Goal: Task Accomplishment & Management: Use online tool/utility

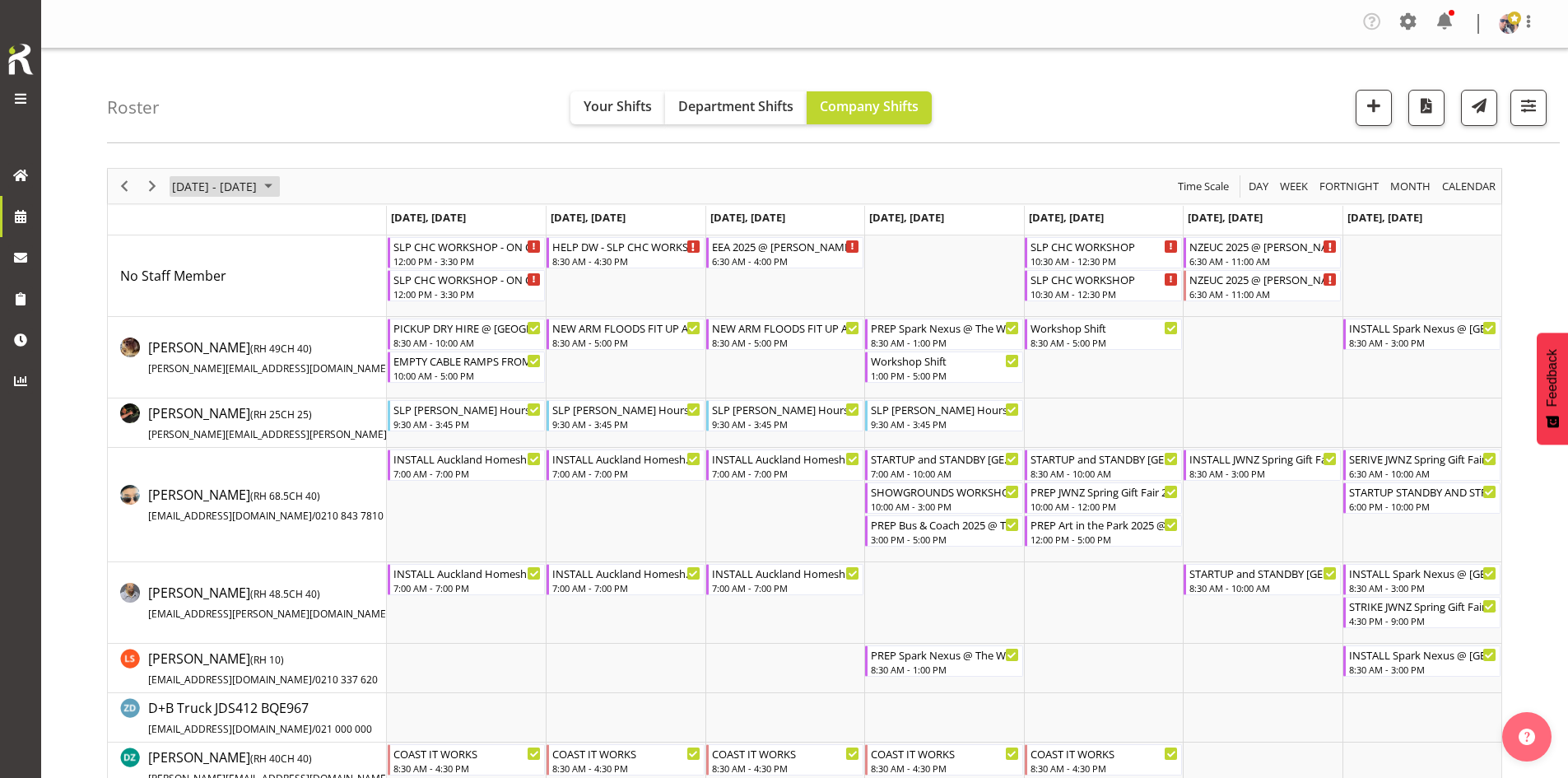
click at [278, 184] on span "September 08 - 14, 2025" at bounding box center [268, 186] width 19 height 20
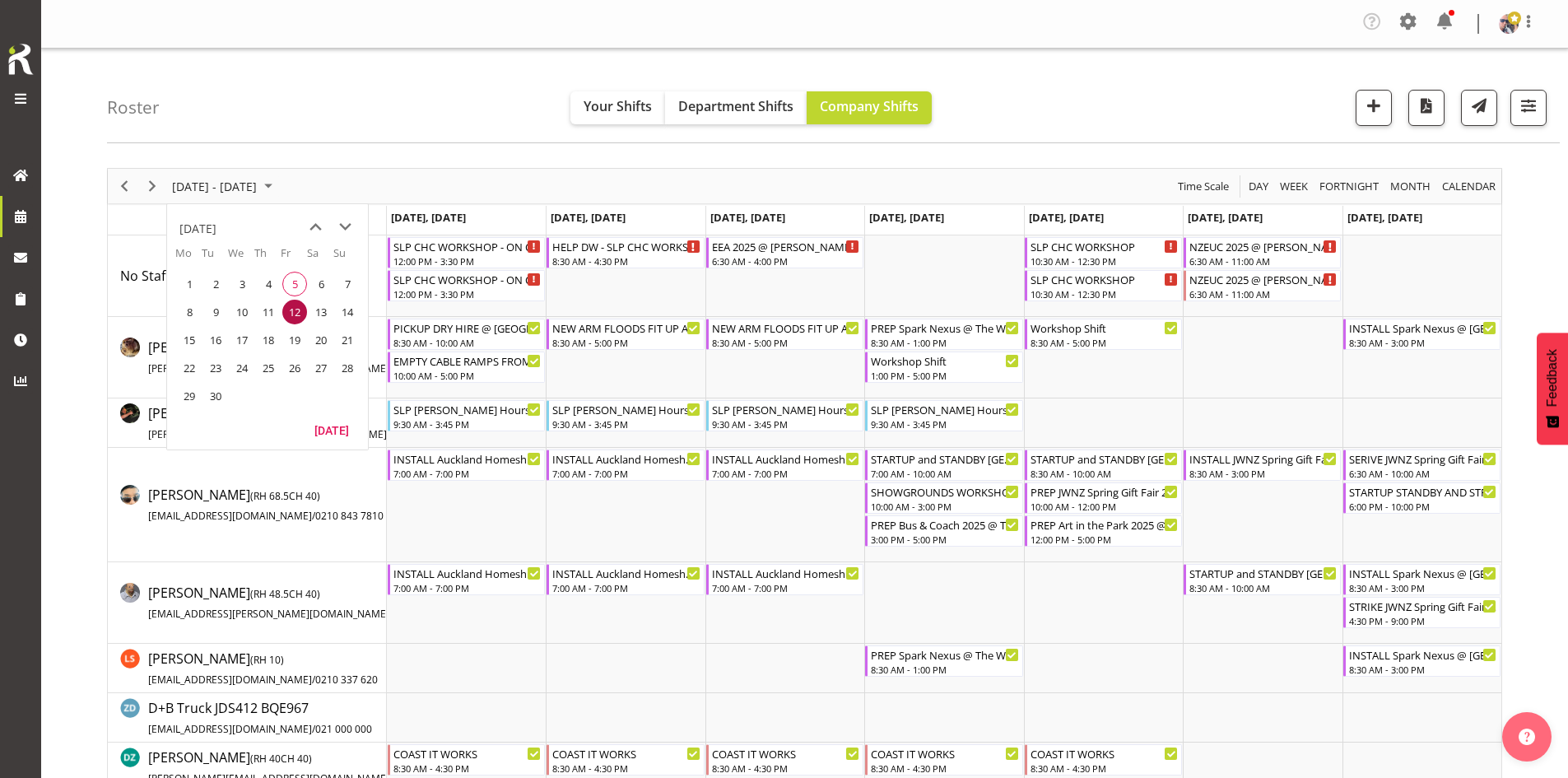
click at [333, 417] on table "Mo Tu We Th Fr Sa Su 25 26 27 28 29 30 31 1 2 3 4 5 6 7 8 9 10 11 12 13 14 15 1…" at bounding box center [267, 331] width 201 height 173
click at [332, 423] on button "[DATE]" at bounding box center [332, 430] width 56 height 23
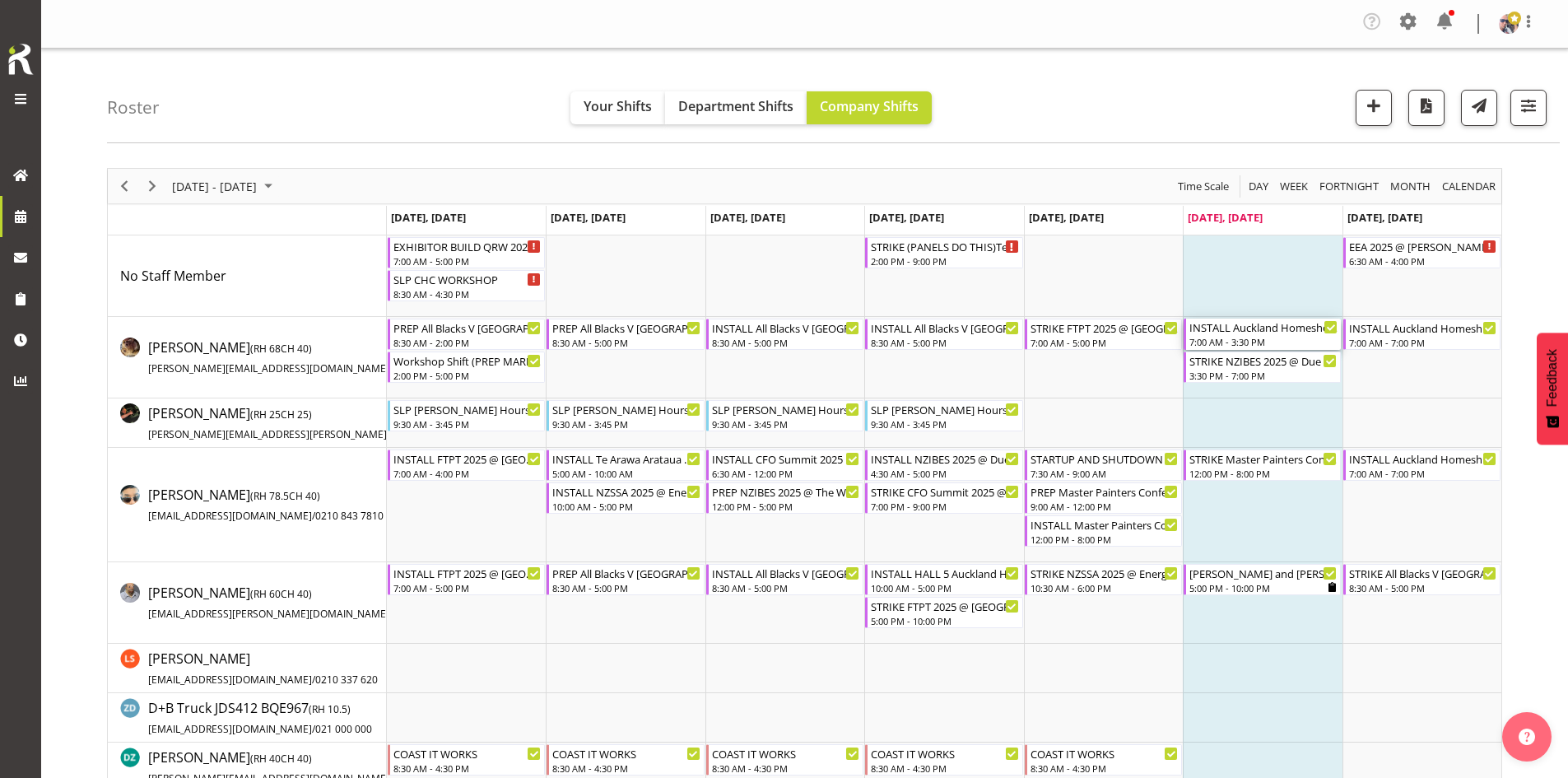
click at [1283, 328] on div "INSTALL Auckland Homeshow 2025 @ [GEOGRAPHIC_DATA]" at bounding box center [1263, 326] width 149 height 16
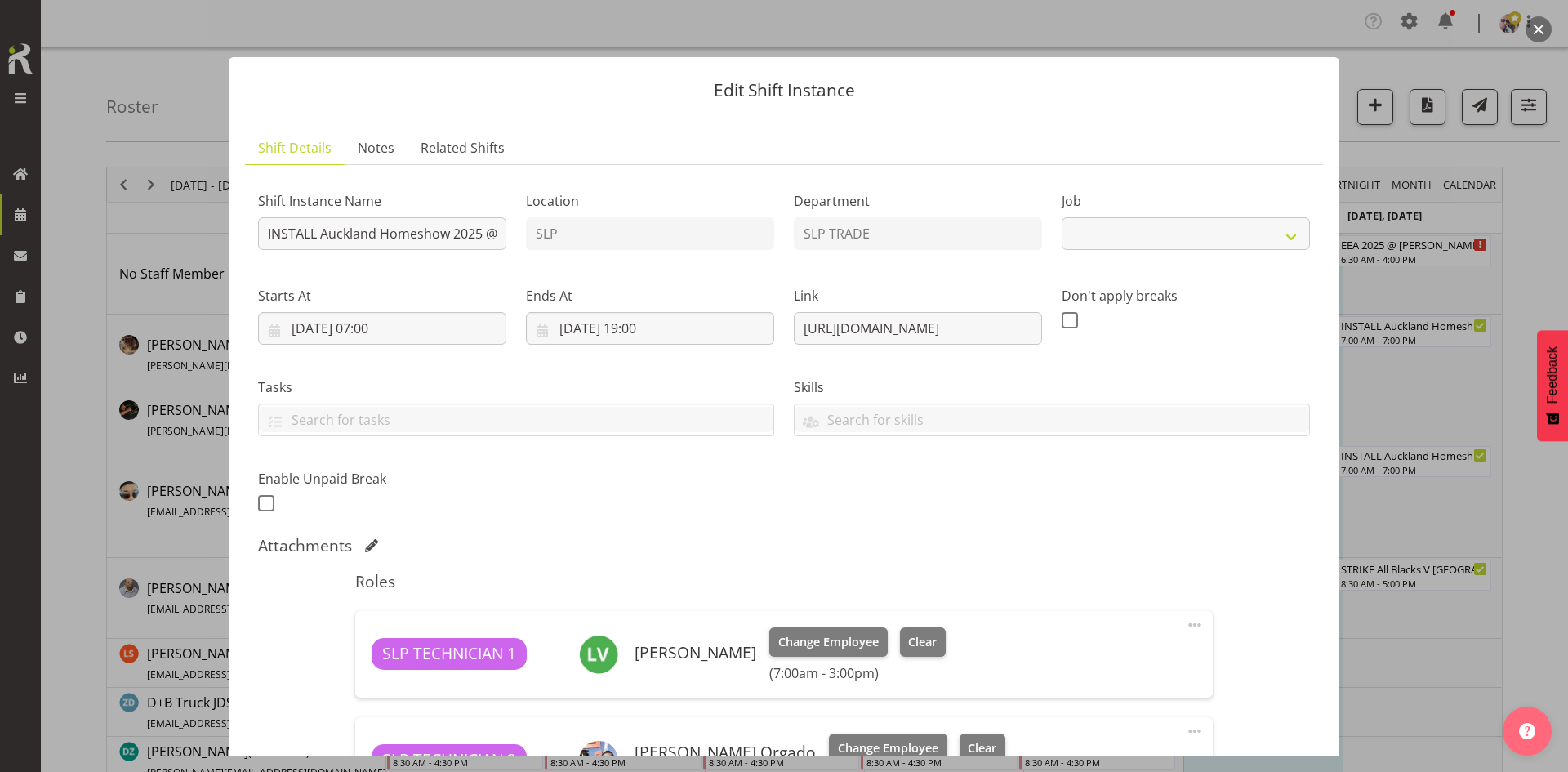
select select "9869"
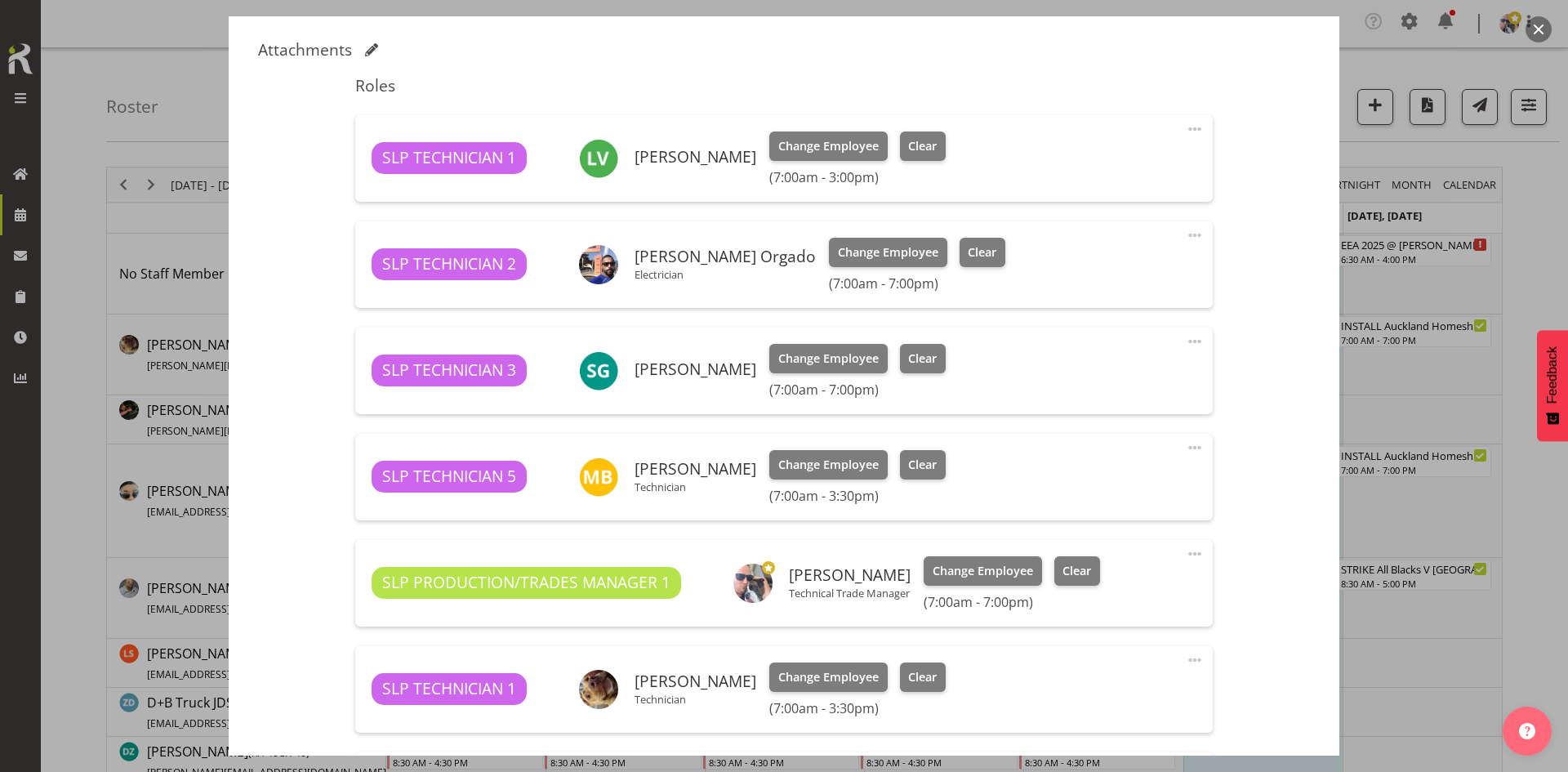
scroll to position [490, 0]
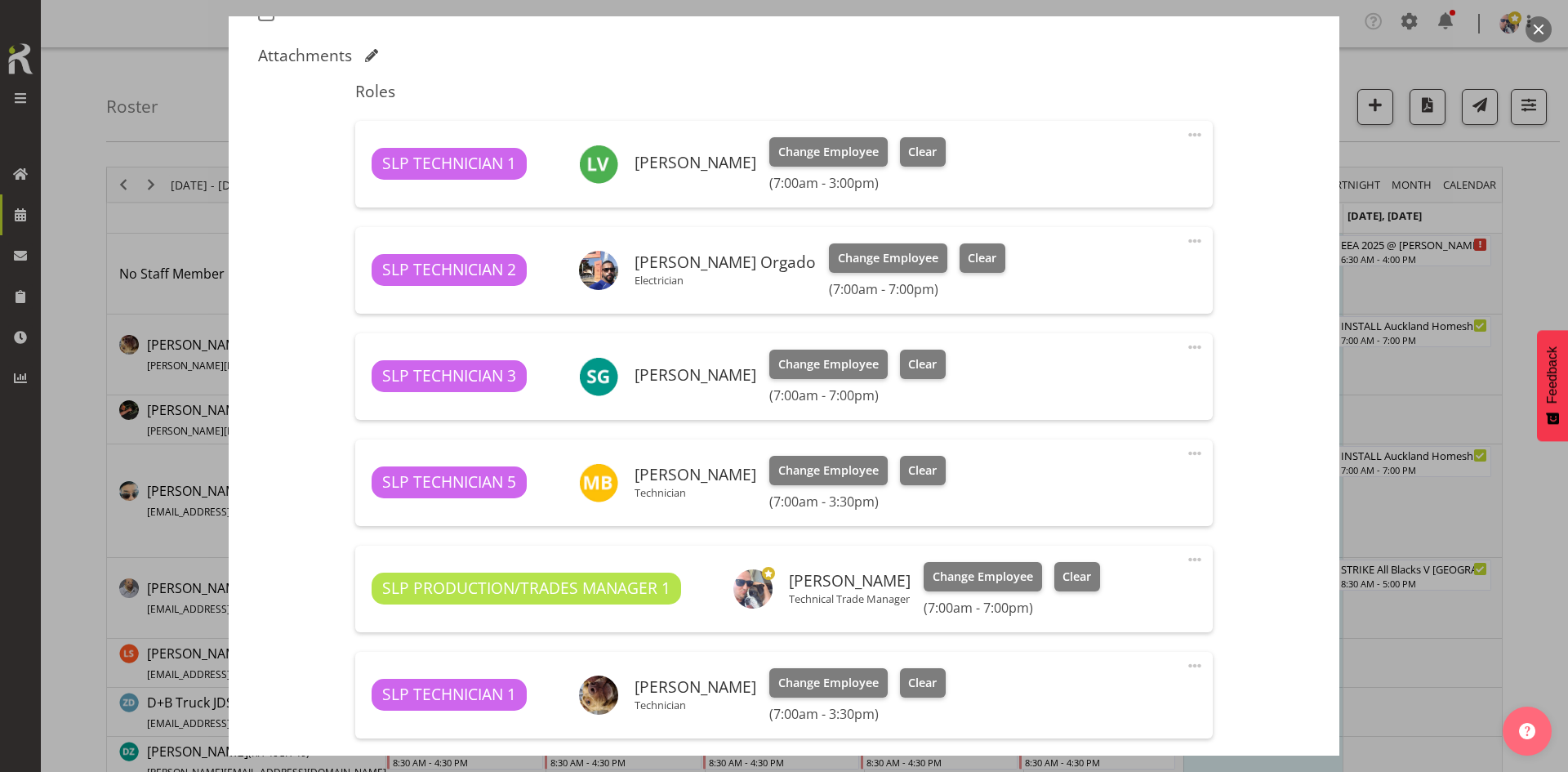
click at [1534, 38] on button "button" at bounding box center [1538, 29] width 26 height 26
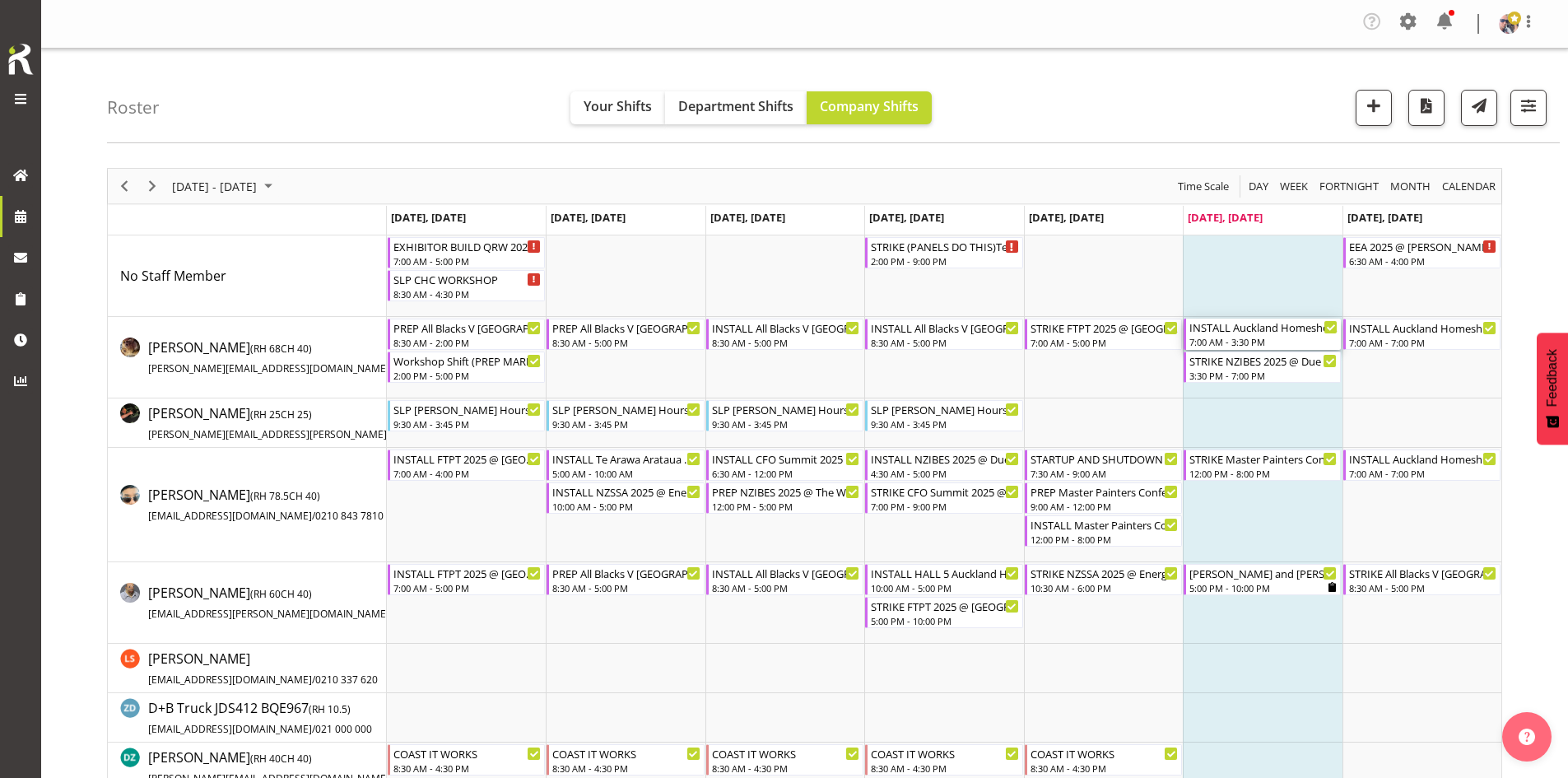
click at [1317, 332] on div "INSTALL Auckland Homeshow 2025 @ [GEOGRAPHIC_DATA]" at bounding box center [1263, 326] width 149 height 16
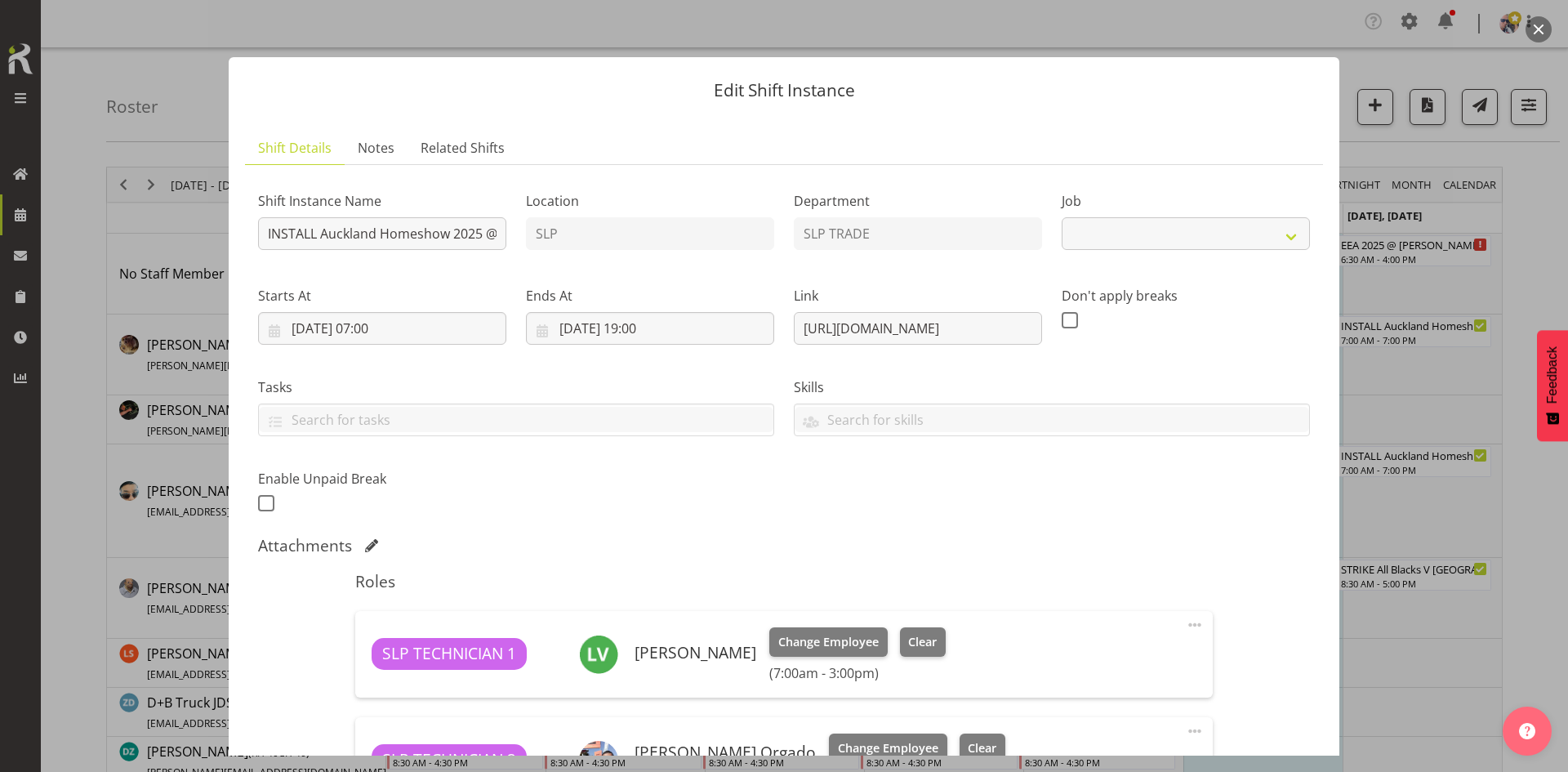
select select "9869"
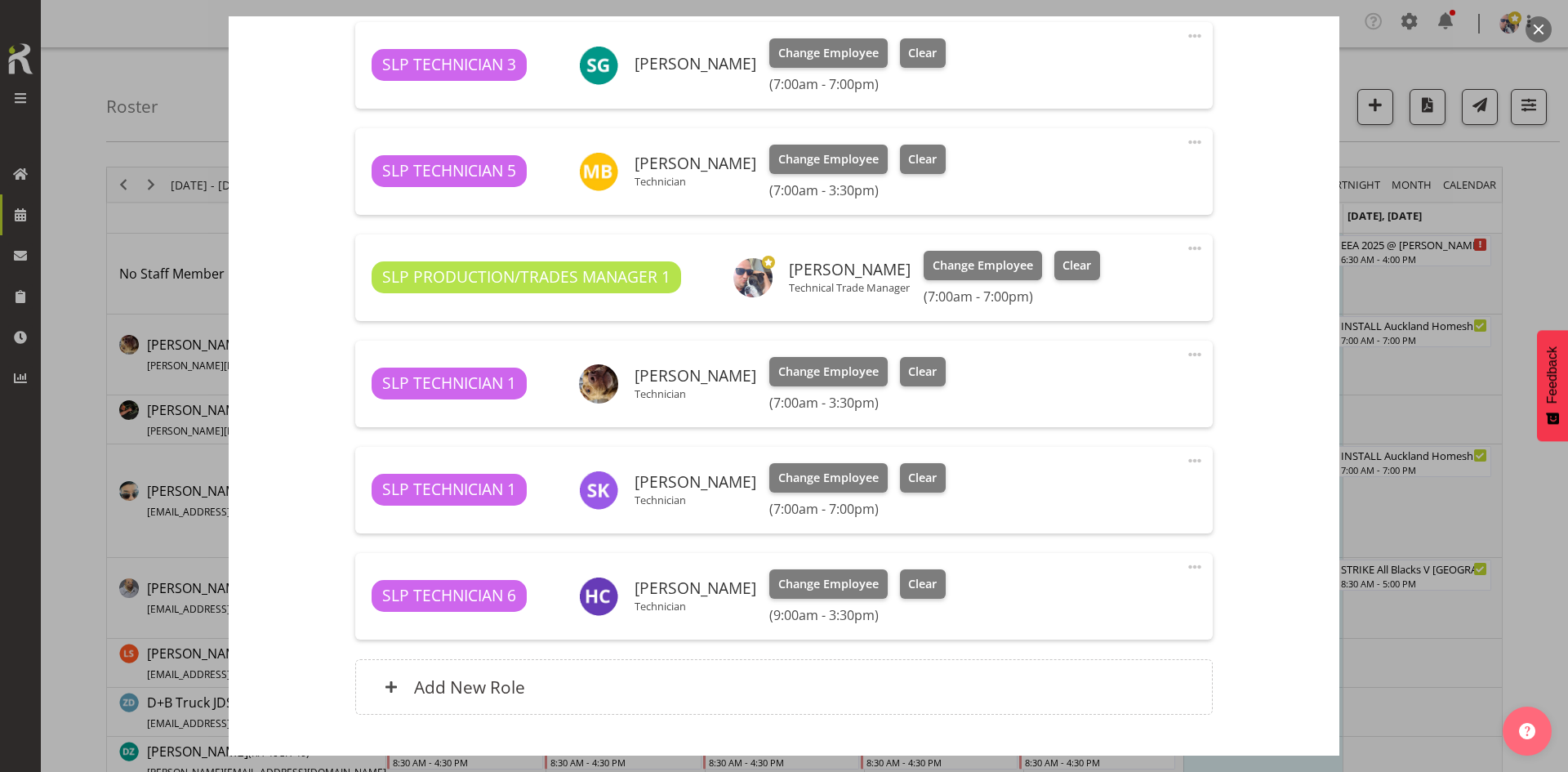
scroll to position [817, 0]
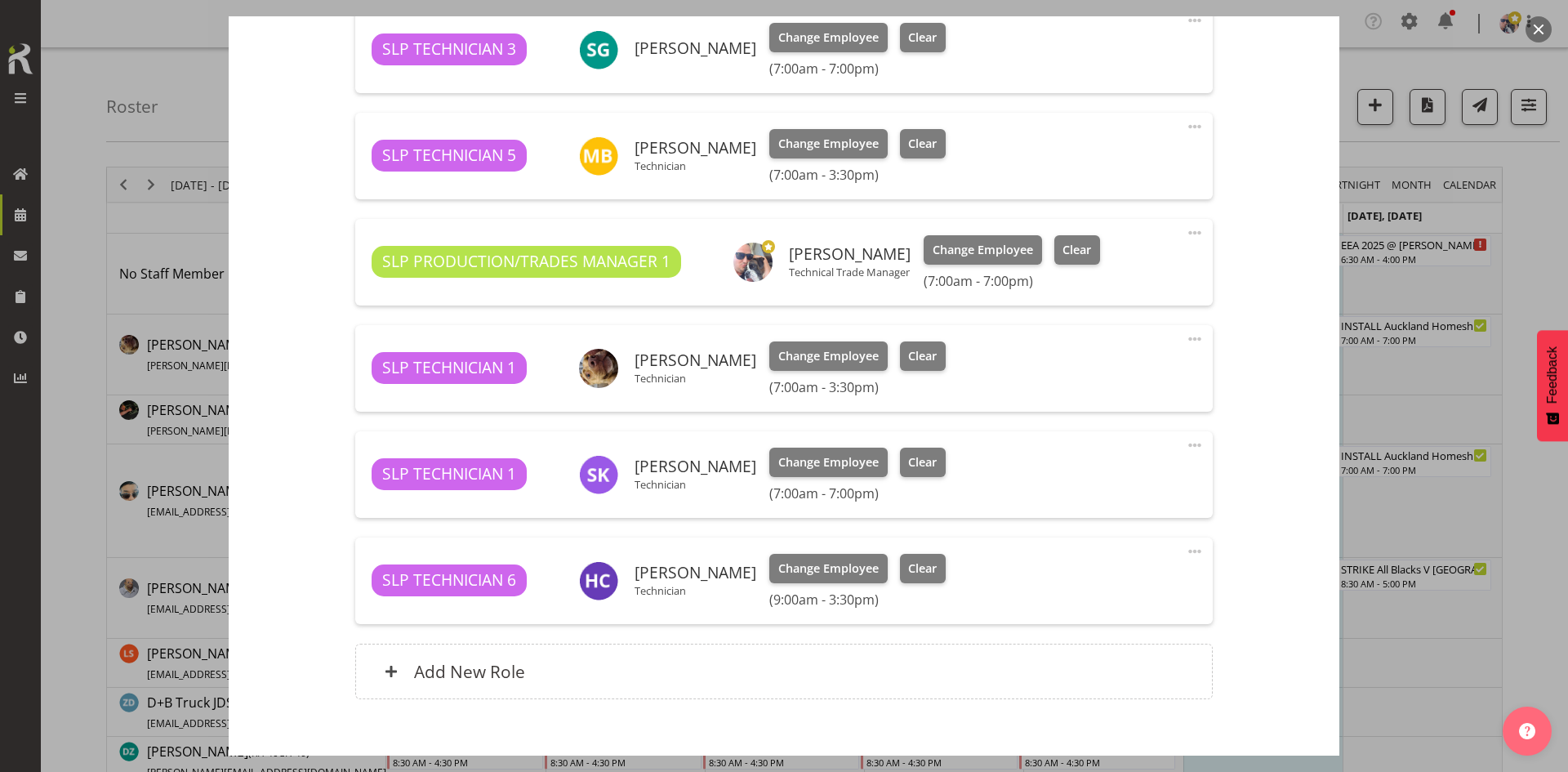
click at [1536, 31] on button "button" at bounding box center [1538, 29] width 26 height 26
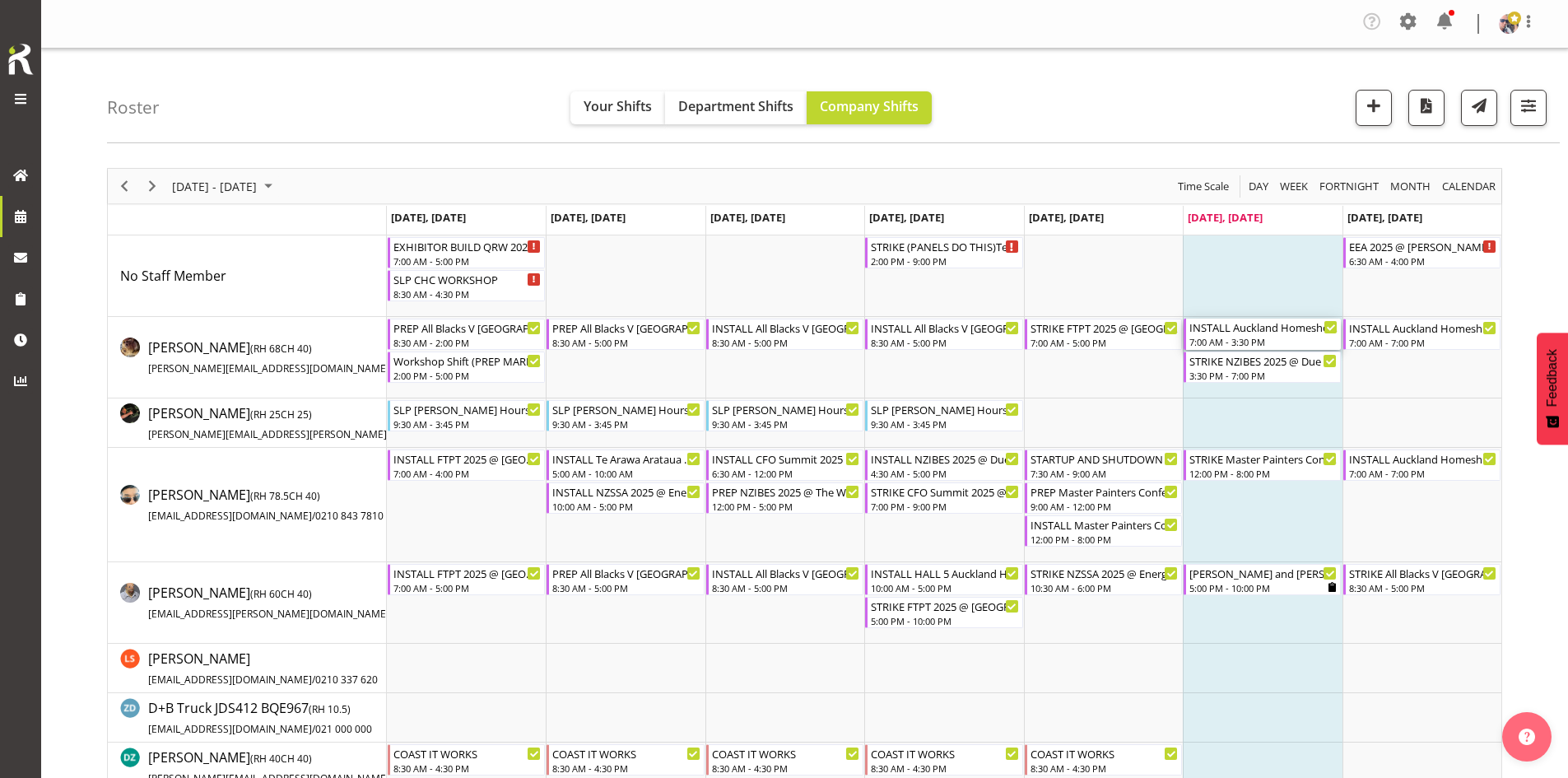
click at [1263, 346] on div "7:00 AM - 3:30 PM" at bounding box center [1263, 342] width 149 height 14
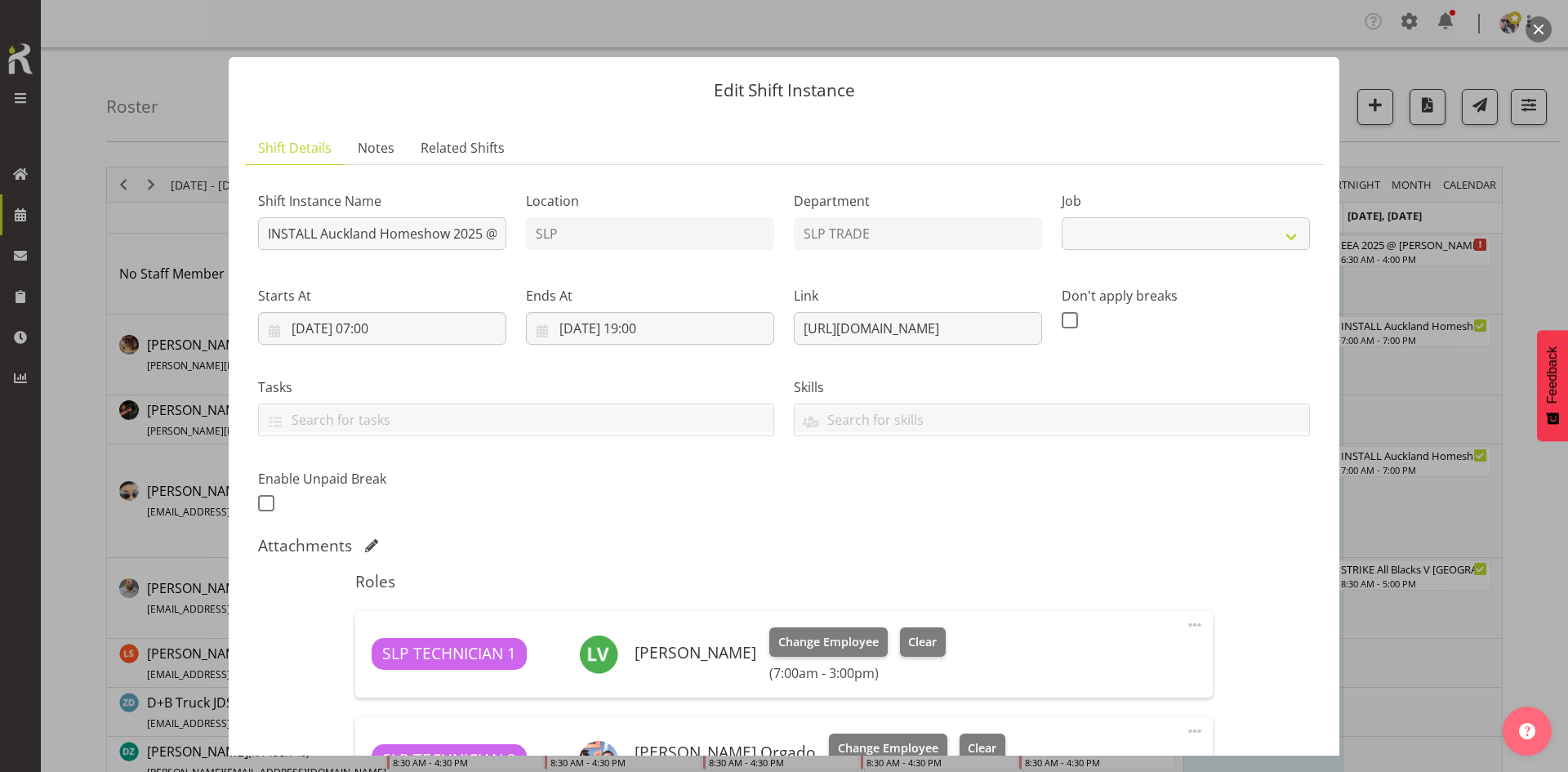
select select "9869"
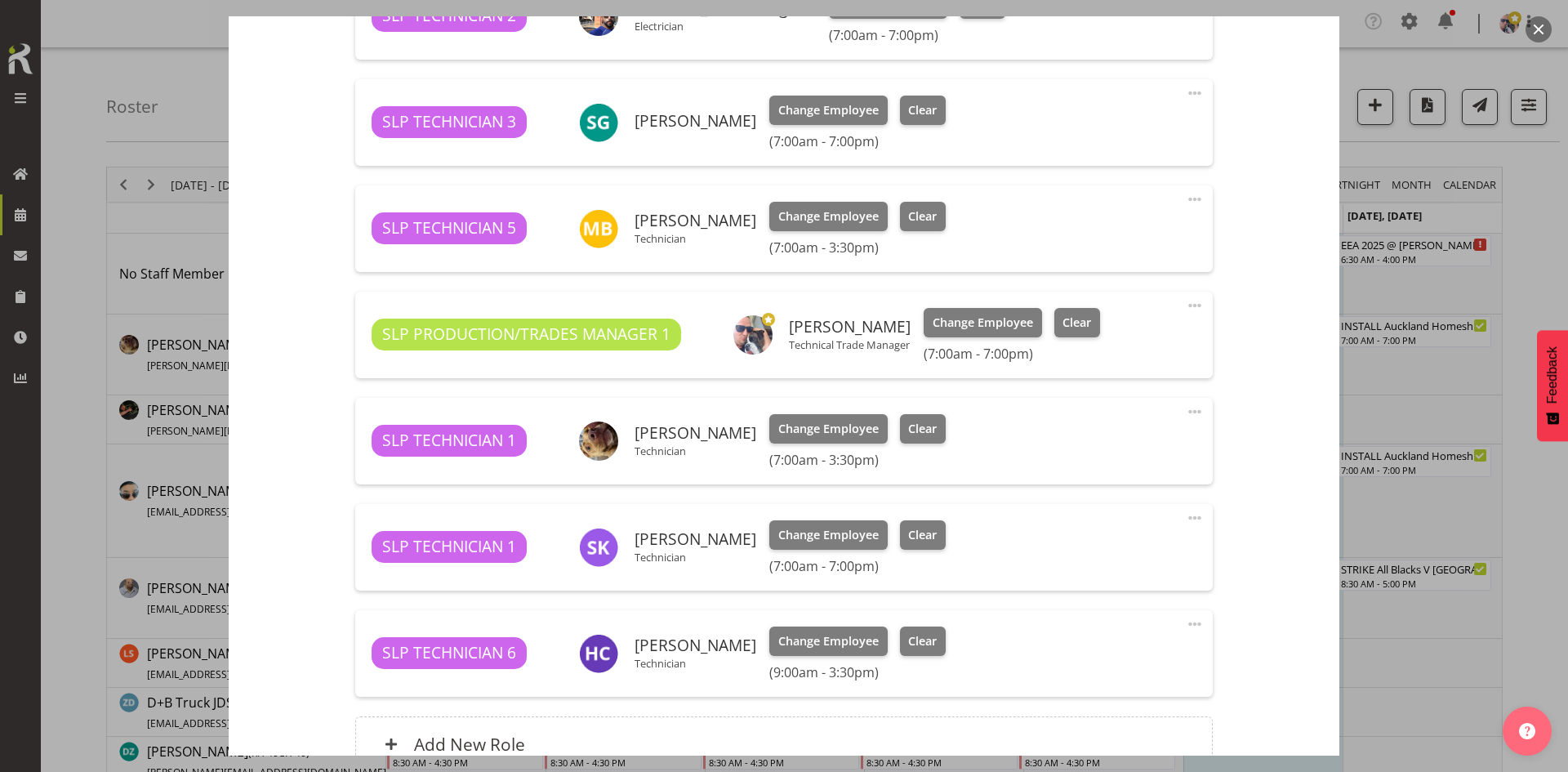
scroll to position [334, 0]
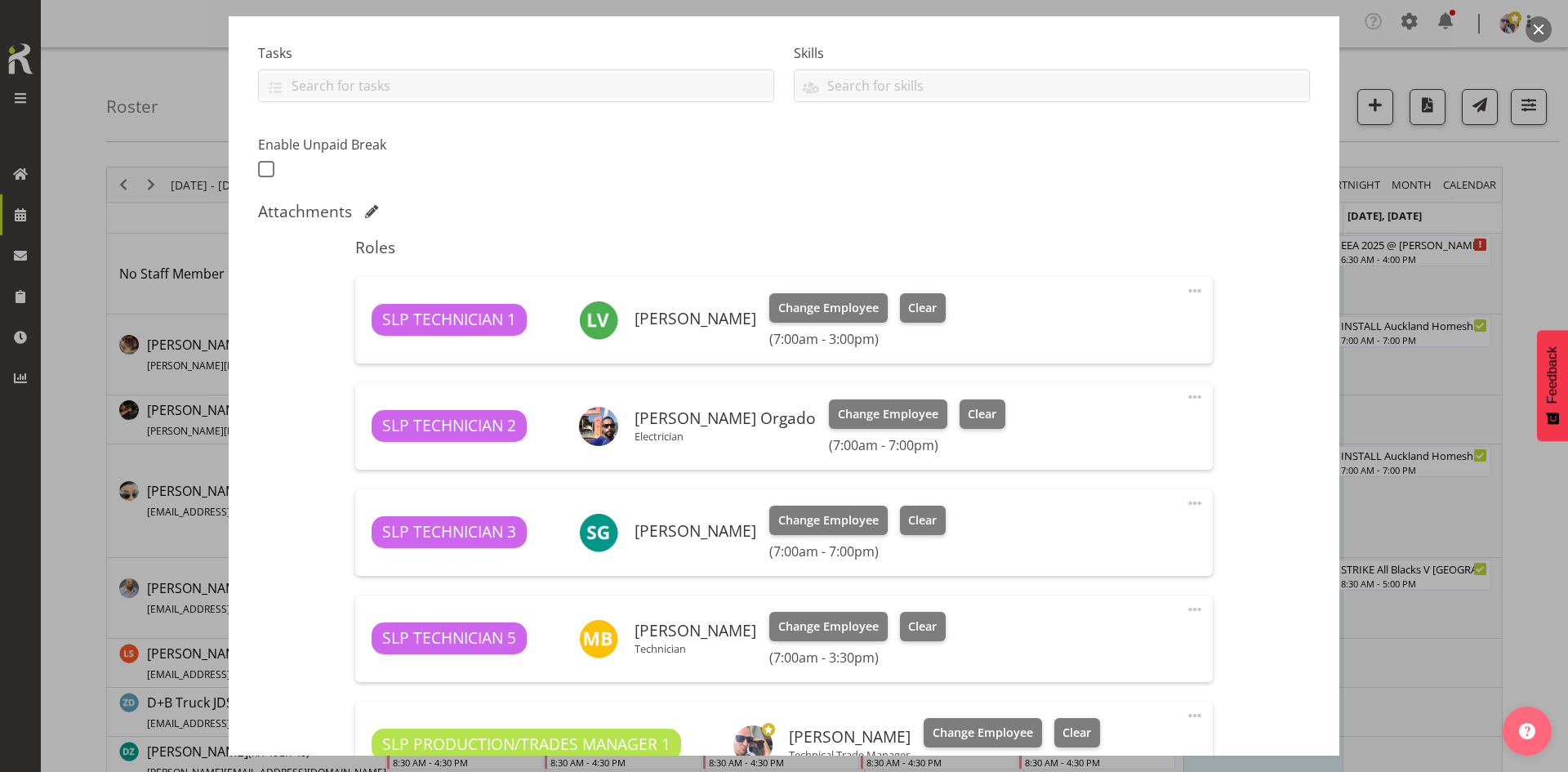
click at [1542, 32] on button "button" at bounding box center [1538, 29] width 26 height 26
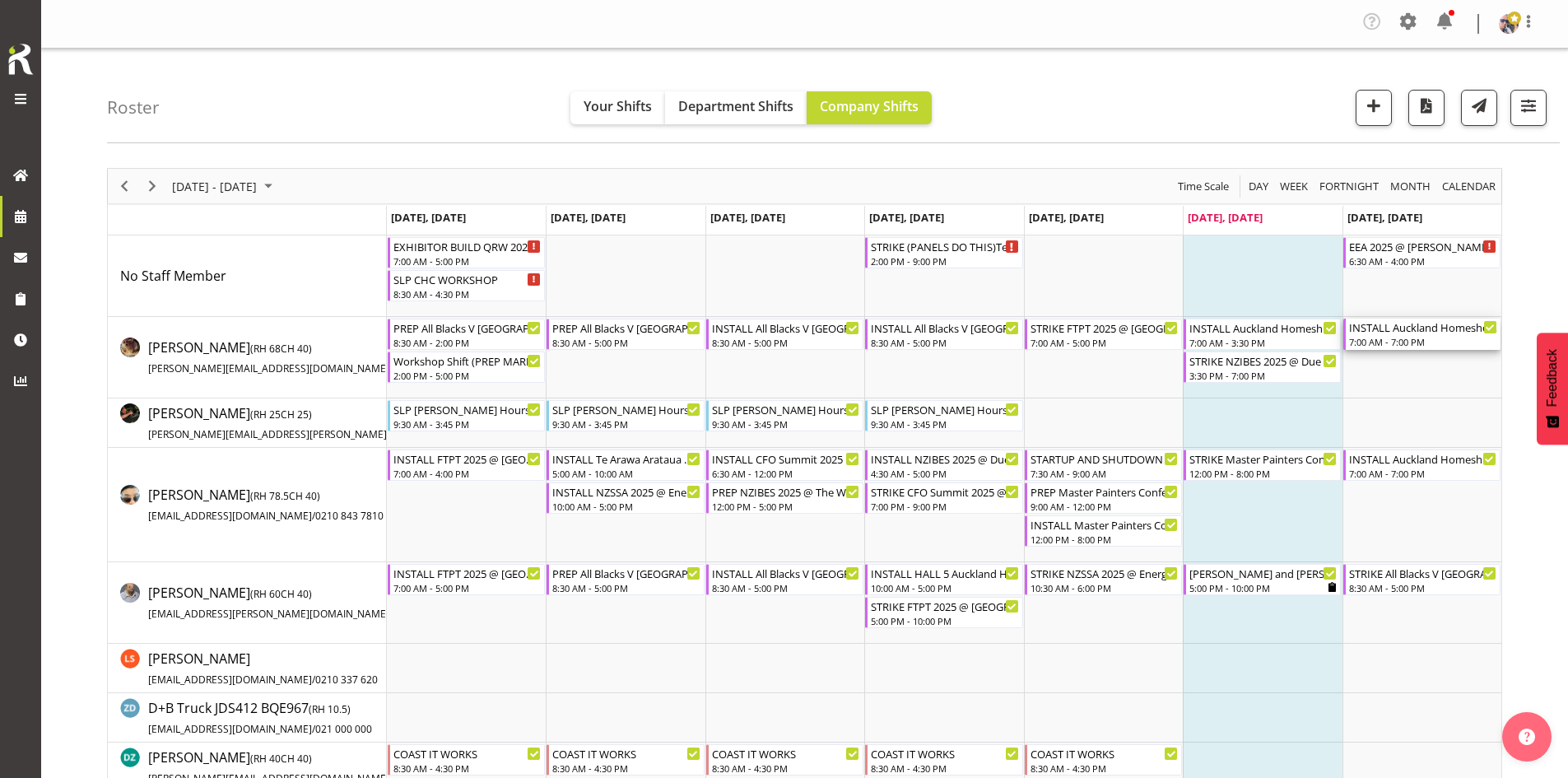
click at [1417, 330] on div "INSTALL Auckland Homeshow 2025 @ [GEOGRAPHIC_DATA]" at bounding box center [1423, 326] width 149 height 16
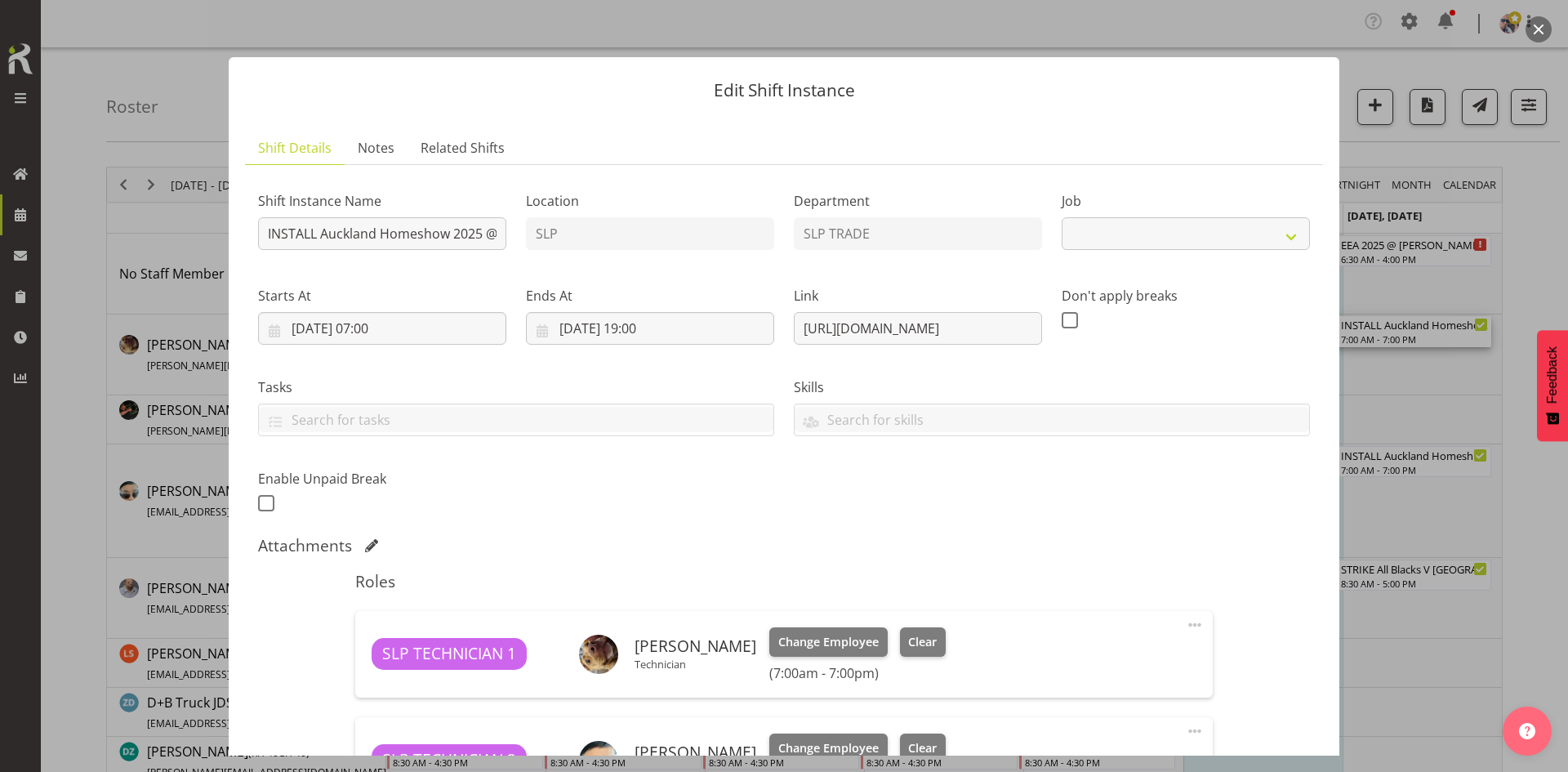
select select "9869"
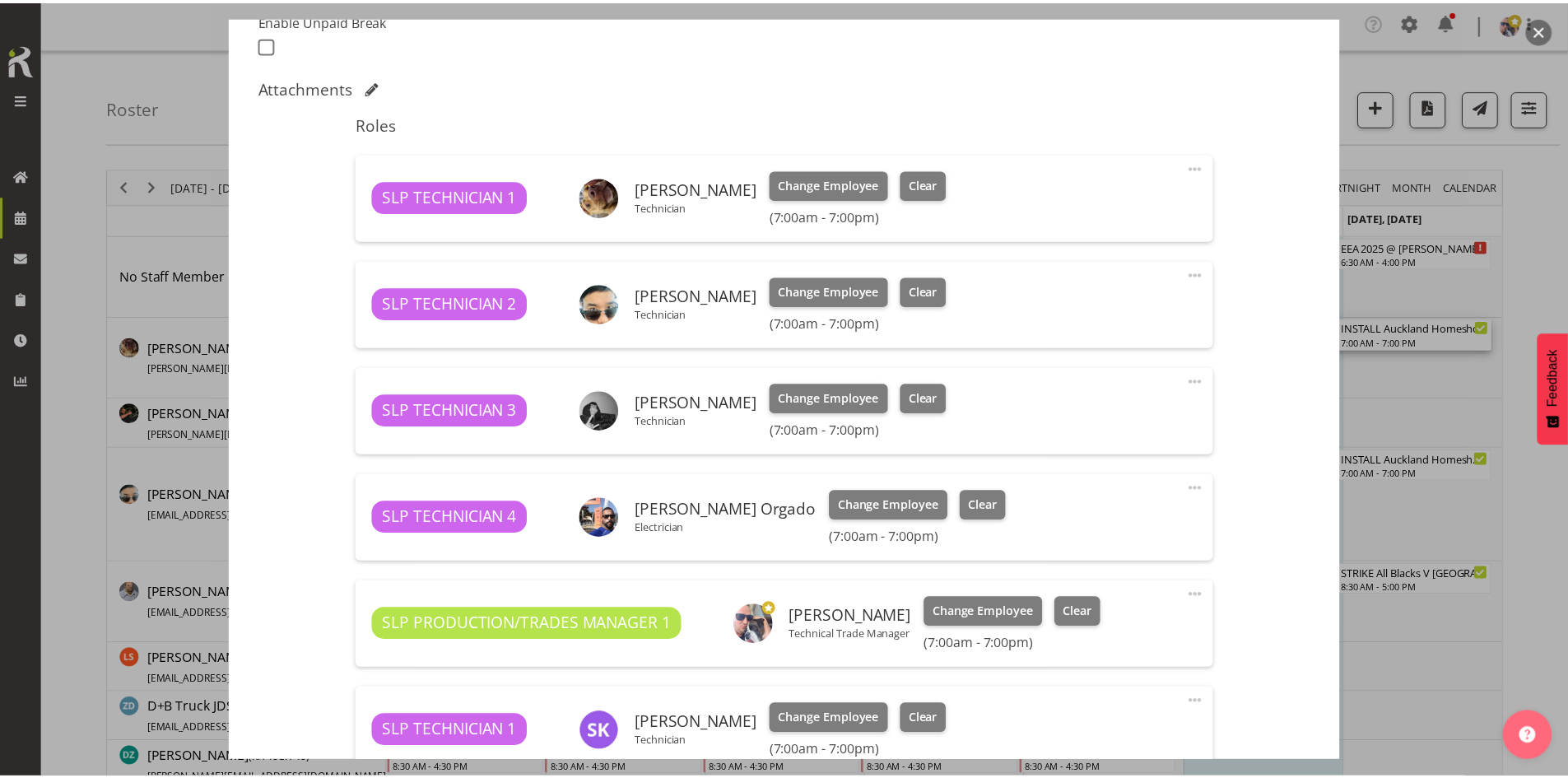
scroll to position [411, 0]
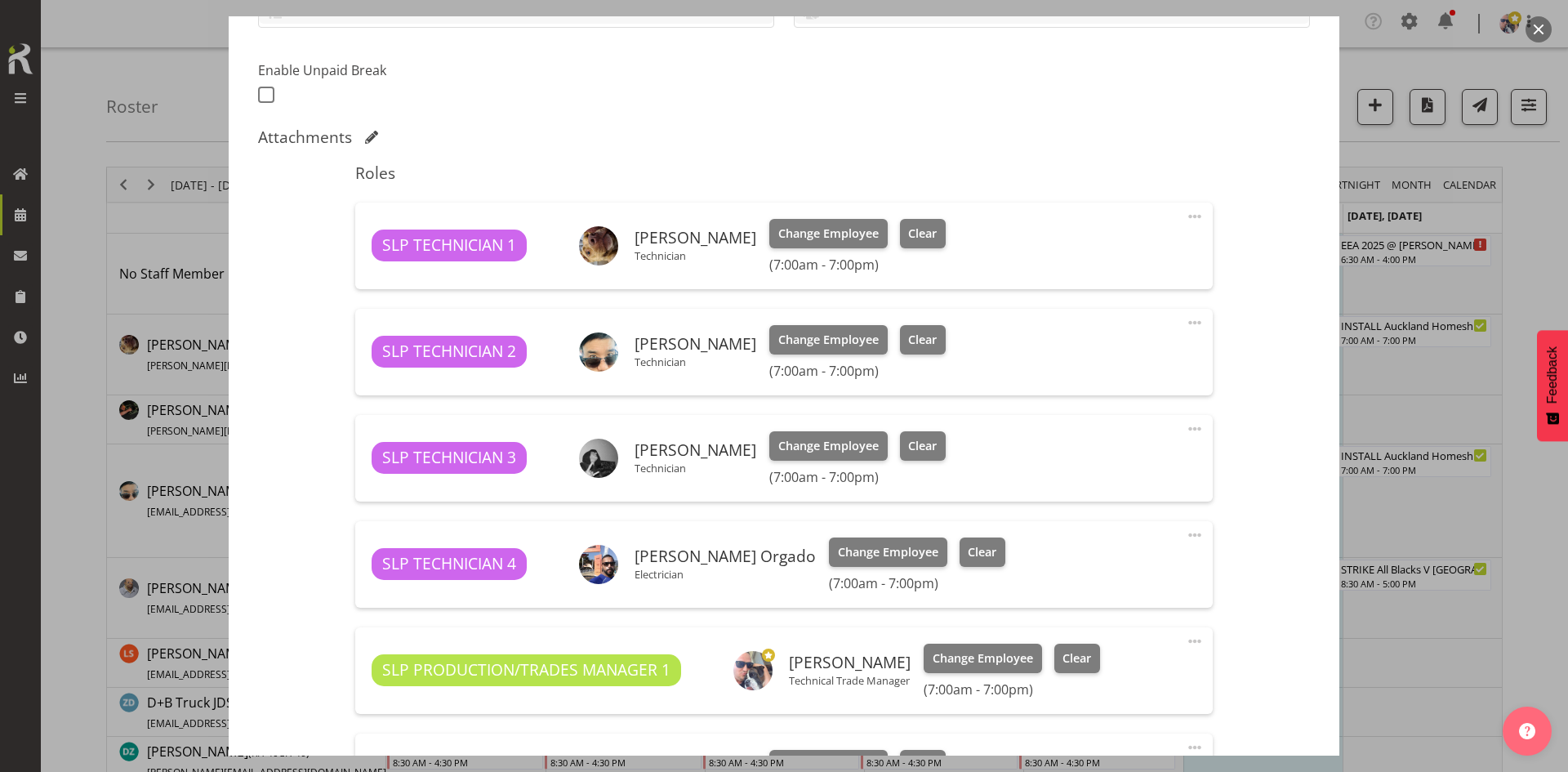
click at [1541, 35] on button "button" at bounding box center [1538, 29] width 26 height 26
